Goal: Navigation & Orientation: Find specific page/section

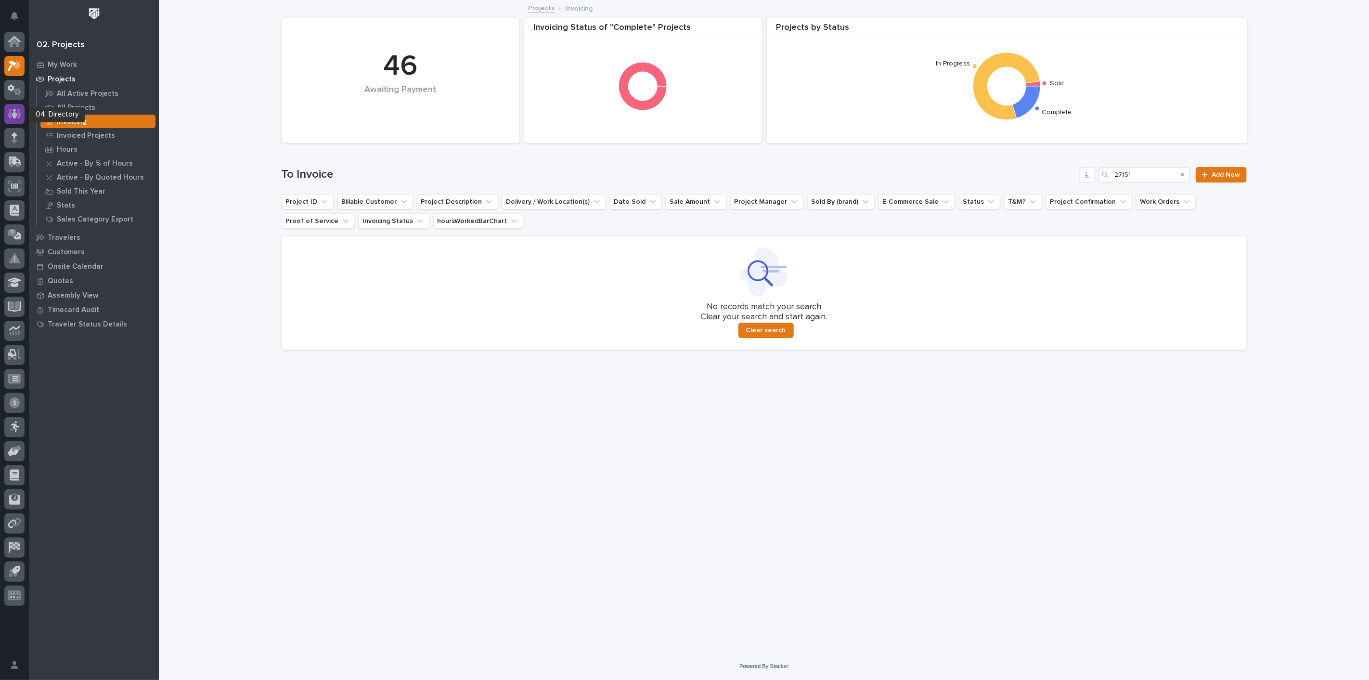
click at [12, 117] on icon at bounding box center [15, 113] width 14 height 11
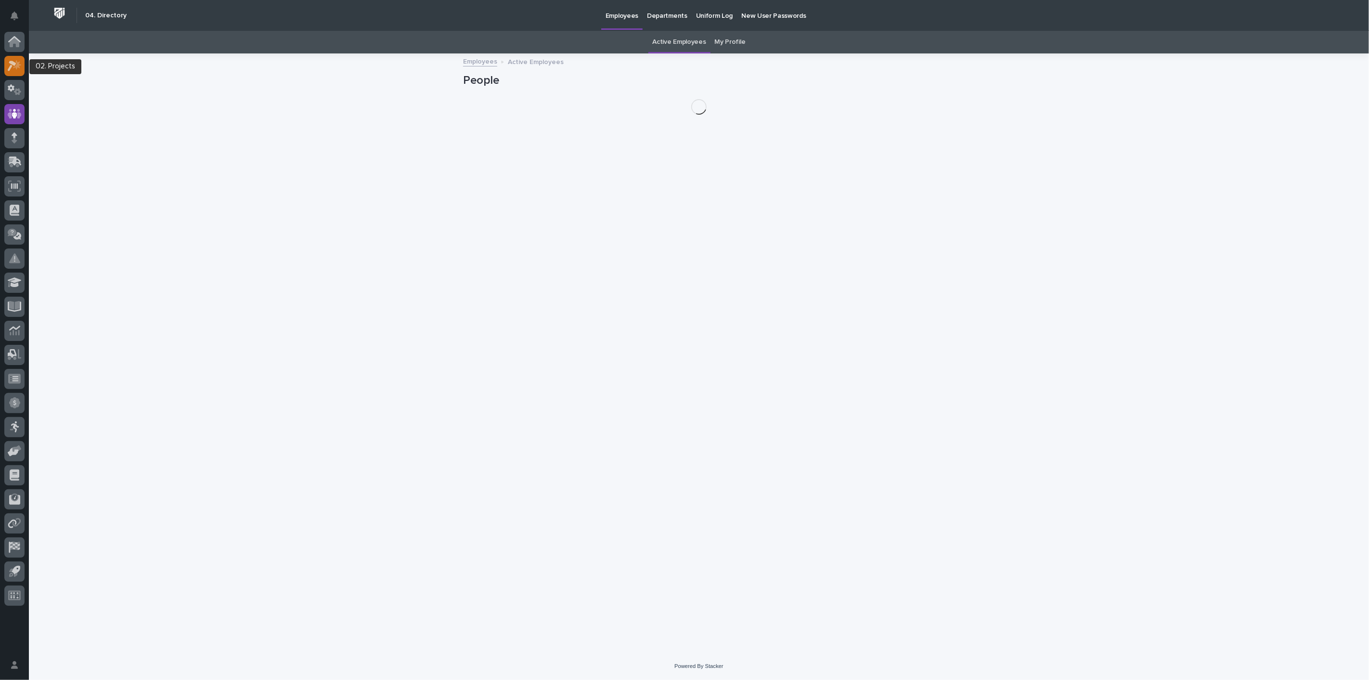
click at [13, 65] on icon at bounding box center [12, 66] width 9 height 11
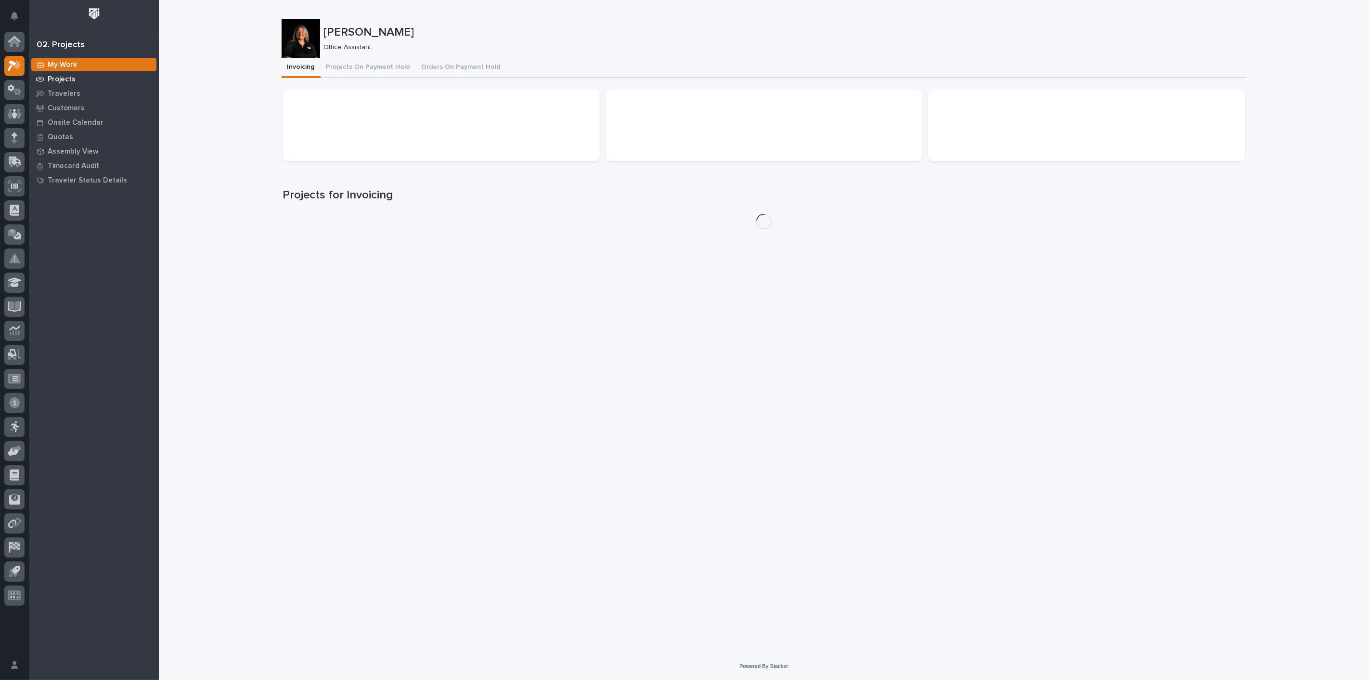
click at [66, 80] on p "Projects" at bounding box center [62, 79] width 28 height 9
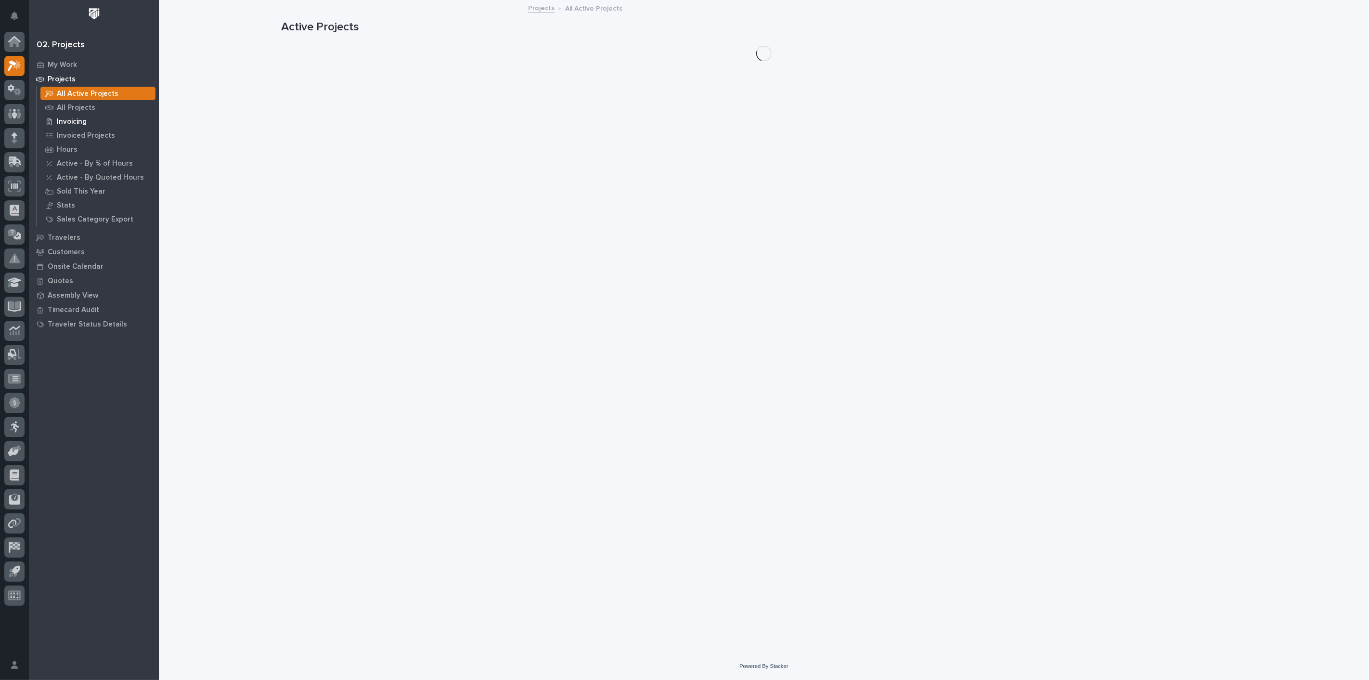
click at [69, 123] on p "Invoicing" at bounding box center [72, 121] width 30 height 9
